Goal: Task Accomplishment & Management: Use online tool/utility

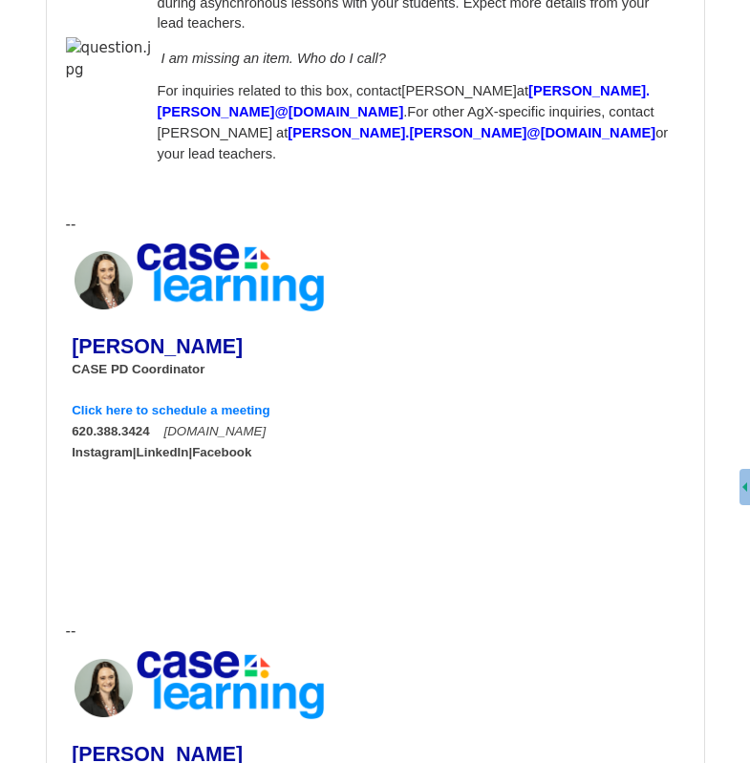
scroll to position [2776, 0]
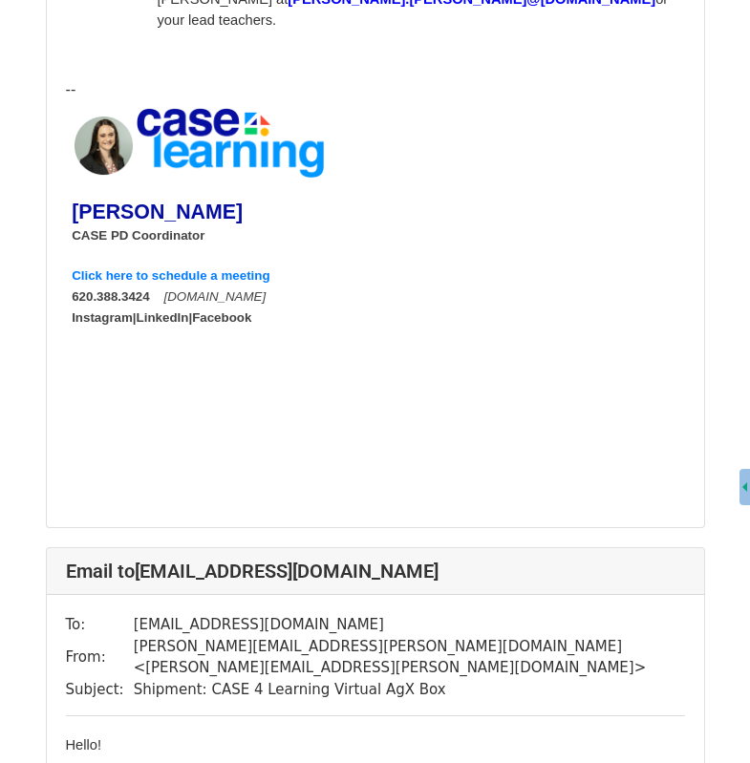
scroll to position [6915, 0]
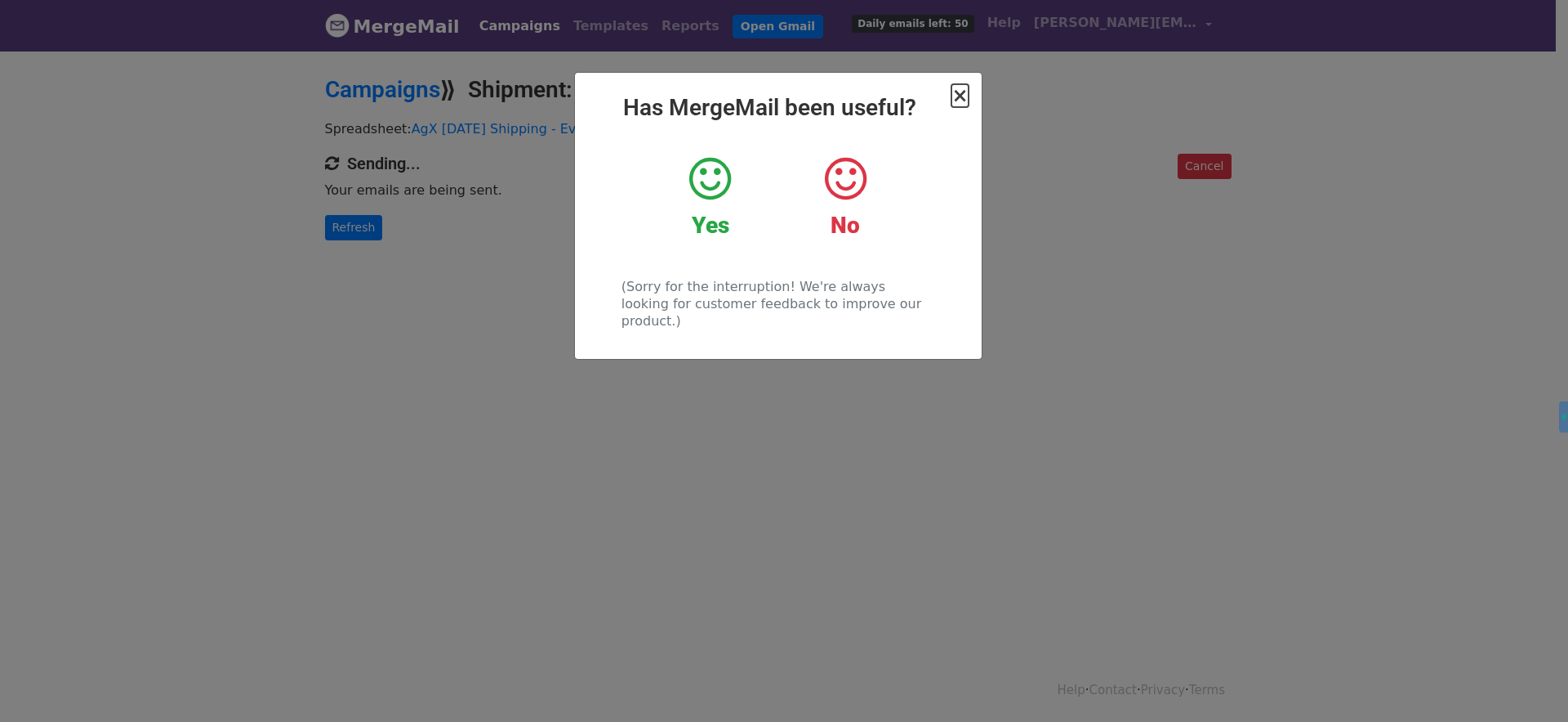
click at [964, 92] on span "×" at bounding box center [959, 95] width 16 height 23
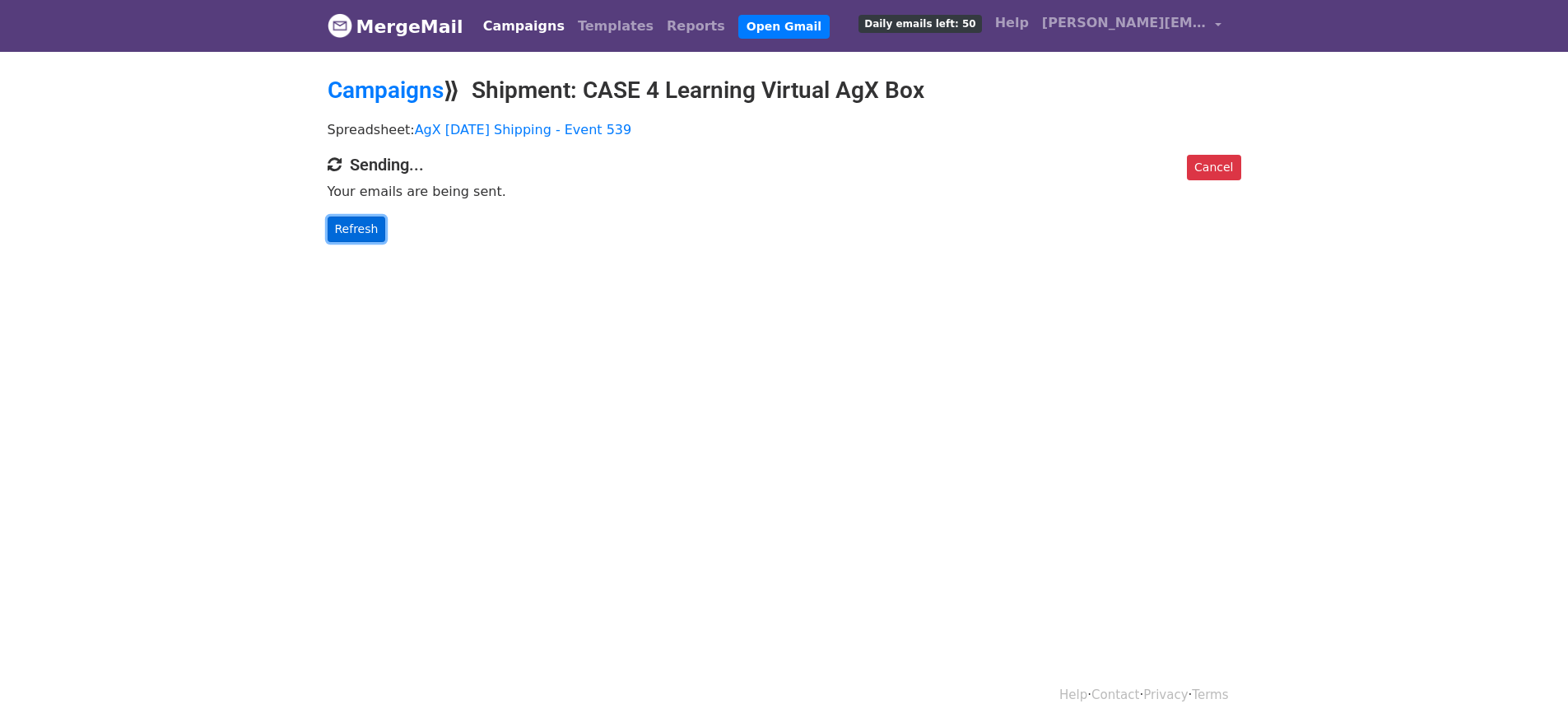
click at [343, 227] on link "Refresh" at bounding box center [357, 229] width 59 height 26
